Goal: Transaction & Acquisition: Purchase product/service

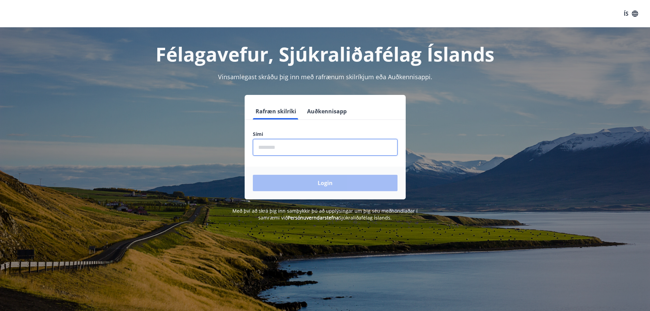
click at [323, 151] on input "phone" at bounding box center [325, 147] width 145 height 17
type input "********"
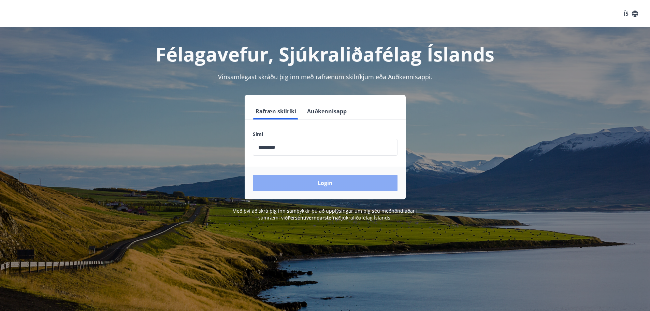
click at [316, 181] on button "Login" at bounding box center [325, 183] width 145 height 16
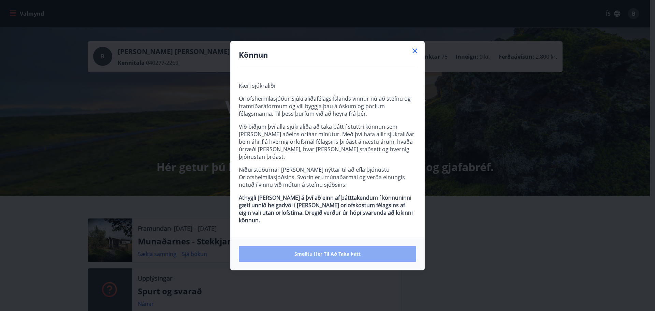
click at [319, 250] on span "Smelltu hér til að taka þátt" at bounding box center [327, 253] width 66 height 7
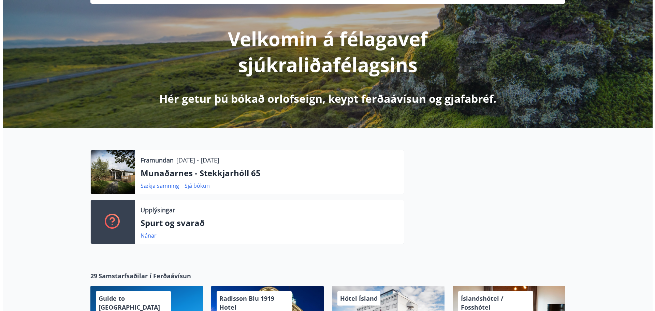
scroll to position [205, 0]
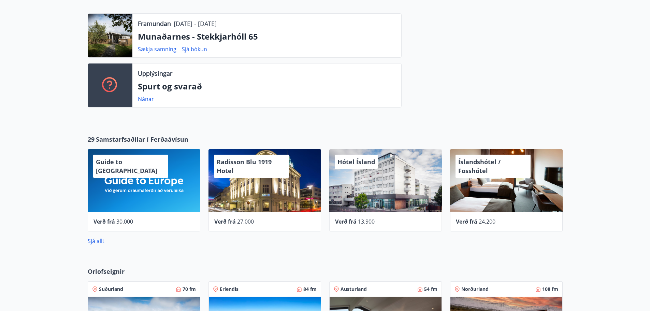
click at [350, 201] on div "Hótel Ísland" at bounding box center [385, 180] width 113 height 63
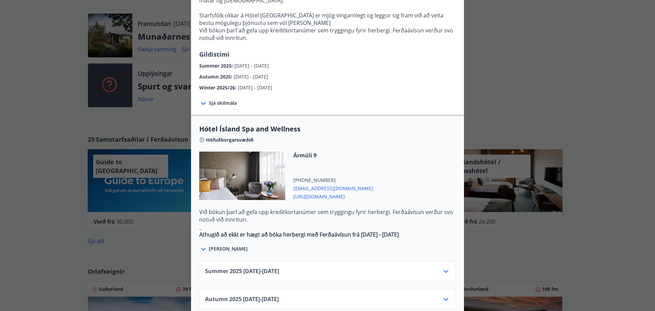
scroll to position [341, 0]
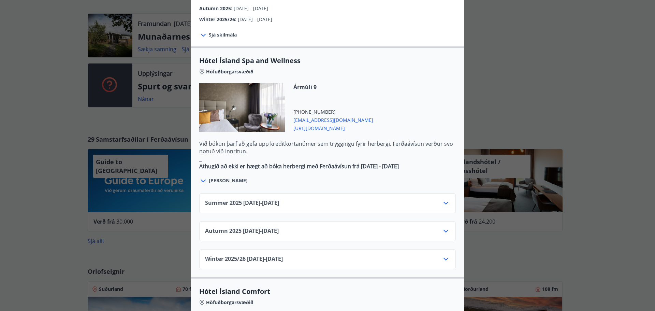
click at [442, 227] on icon at bounding box center [446, 231] width 8 height 8
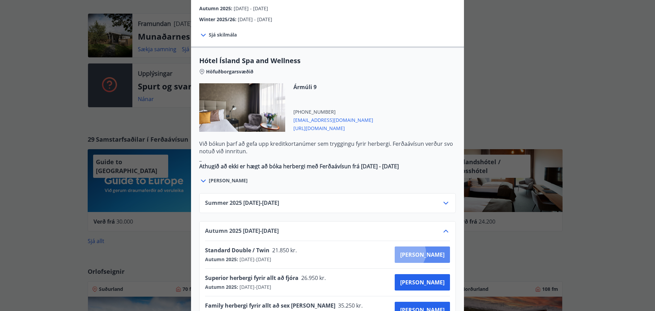
click at [431, 251] on span "Kaupa" at bounding box center [422, 255] width 44 height 8
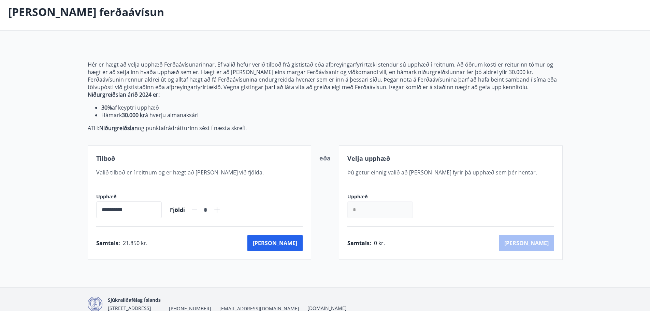
scroll to position [68, 0]
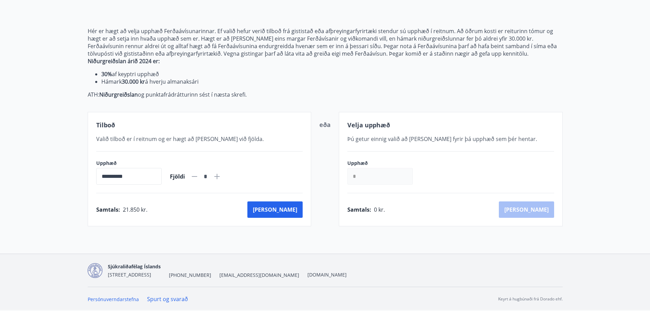
click at [132, 173] on input "**********" at bounding box center [129, 176] width 66 height 17
drag, startPoint x: 131, startPoint y: 181, endPoint x: 108, endPoint y: 184, distance: 23.4
click at [108, 184] on input "**********" at bounding box center [129, 176] width 66 height 17
click at [217, 221] on div "**********" at bounding box center [200, 169] width 224 height 114
click at [291, 209] on button "Kaup" at bounding box center [274, 209] width 55 height 16
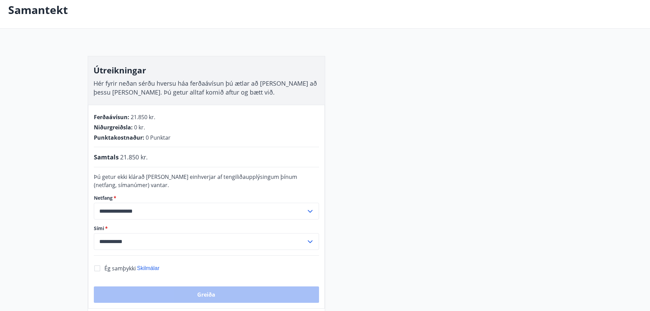
scroll to position [68, 0]
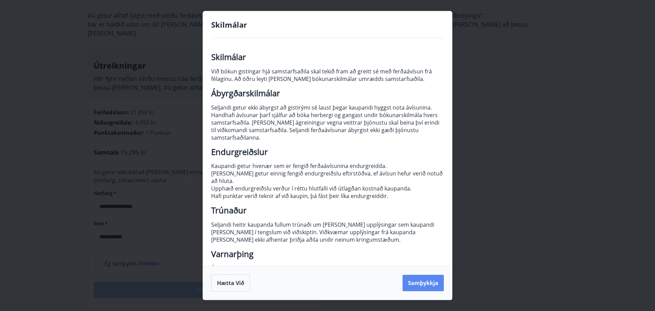
click at [424, 280] on button "Samþykkja" at bounding box center [423, 283] width 41 height 16
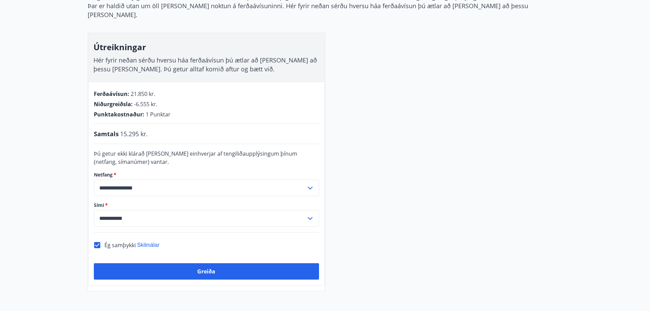
scroll to position [102, 0]
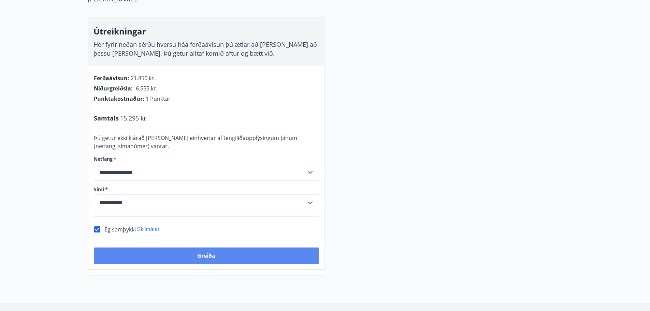
click at [212, 247] on button "Greiða" at bounding box center [206, 255] width 225 height 16
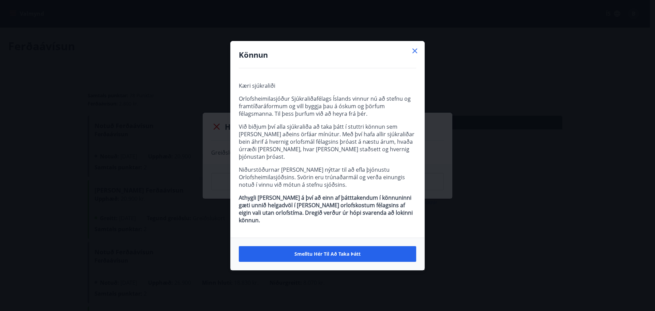
click at [414, 55] on icon at bounding box center [415, 51] width 8 height 8
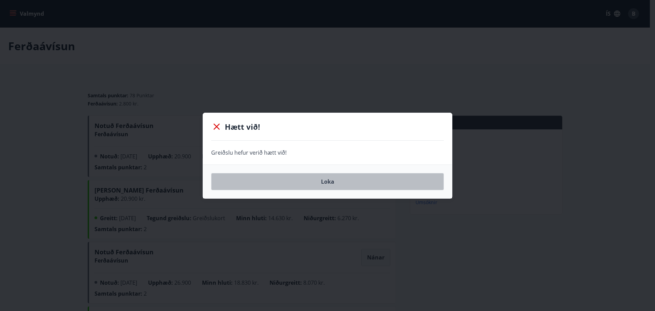
click at [385, 177] on button "Loka" at bounding box center [327, 181] width 233 height 17
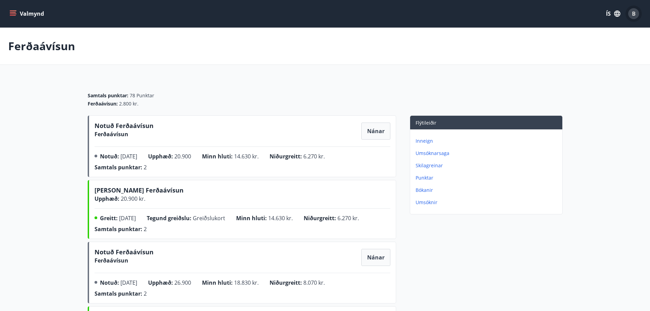
click at [633, 16] on span "B" at bounding box center [634, 14] width 4 height 8
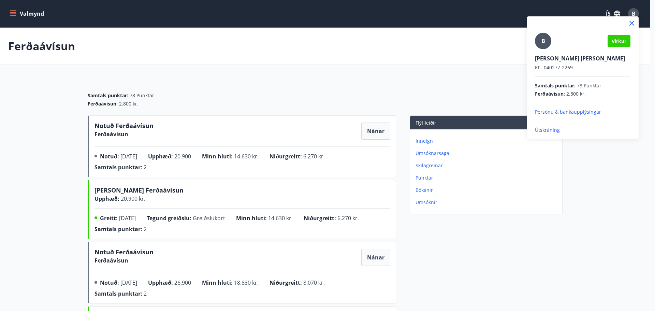
click at [550, 130] on p "Útskráning" at bounding box center [583, 130] width 96 height 7
